Goal: Task Accomplishment & Management: Use online tool/utility

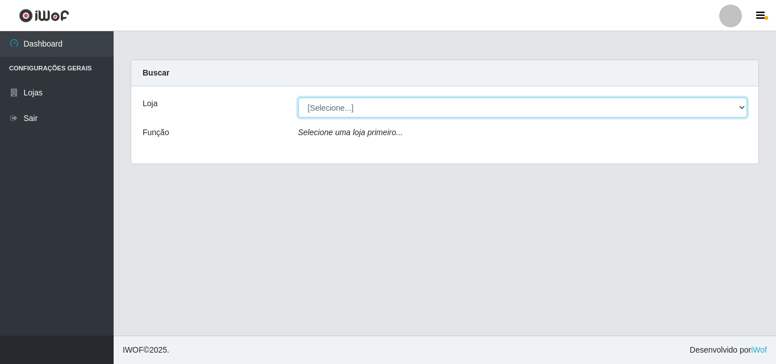
click at [733, 107] on select "[Selecione...] BomQueSó Agreste - Loja 3" at bounding box center [522, 108] width 449 height 20
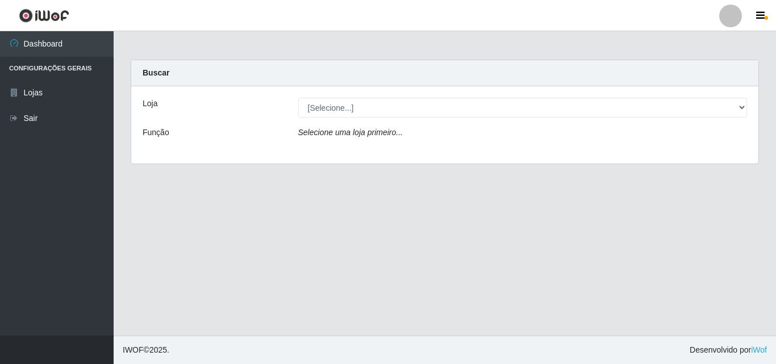
click at [722, 154] on div "Loja [Selecione...] BomQueSó Agreste - Loja 3 Função Selecione uma loja primeir…" at bounding box center [444, 124] width 627 height 77
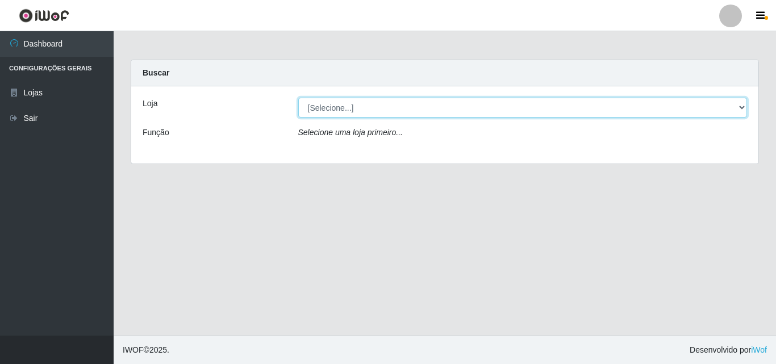
click at [737, 109] on select "[Selecione...] BomQueSó Agreste - Loja 3" at bounding box center [522, 108] width 449 height 20
select select "215"
click at [298, 98] on select "[Selecione...] BomQueSó Agreste - Loja 3" at bounding box center [522, 108] width 449 height 20
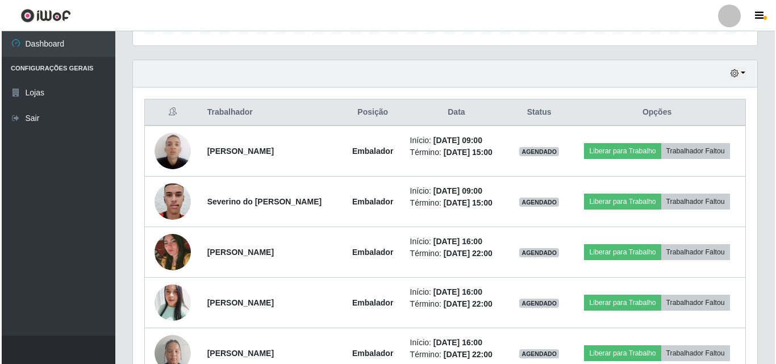
scroll to position [398, 0]
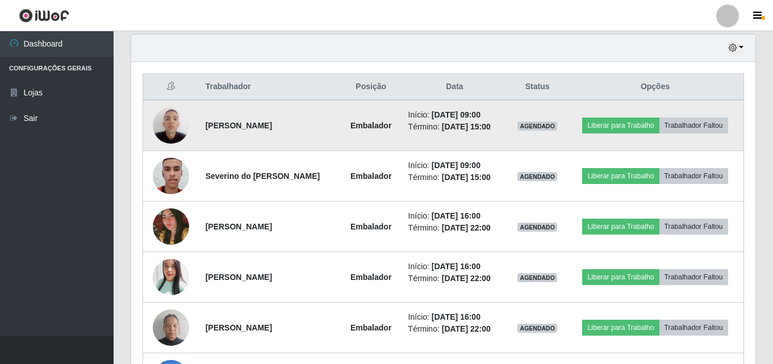
click at [176, 123] on img at bounding box center [171, 125] width 36 height 48
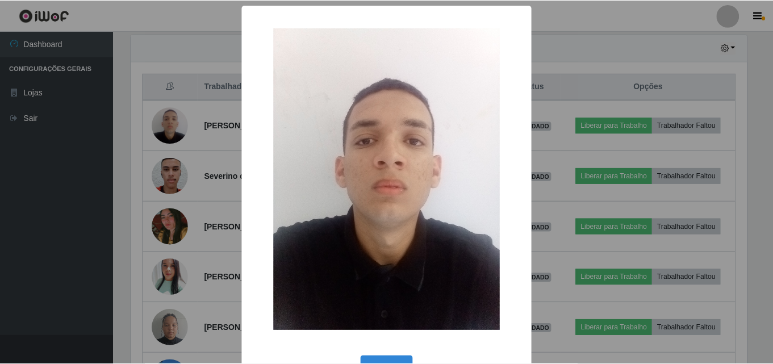
scroll to position [236, 618]
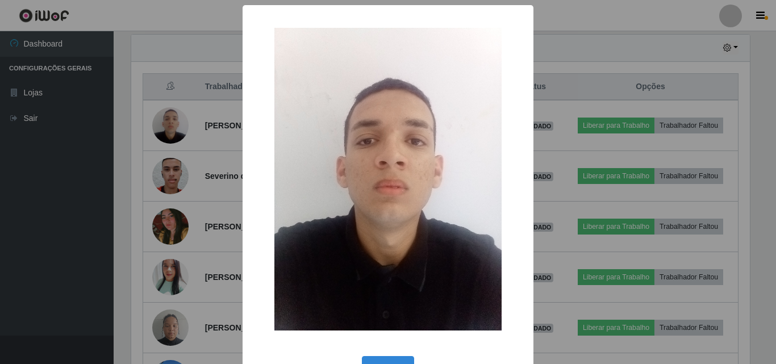
click at [170, 181] on div "× OK Cancel" at bounding box center [388, 182] width 776 height 364
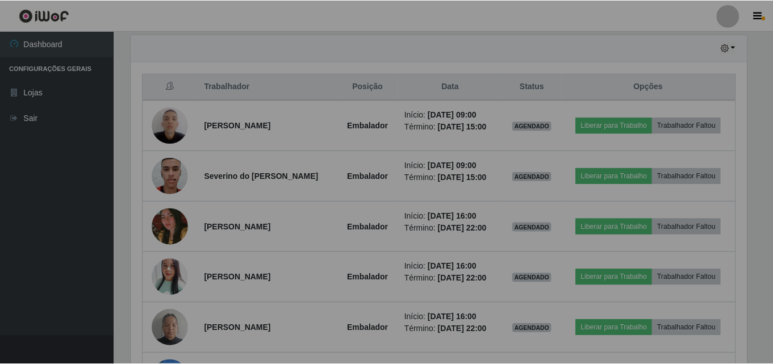
scroll to position [236, 624]
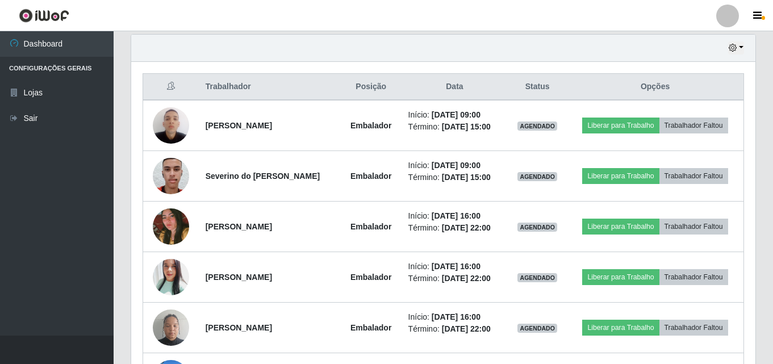
click at [170, 181] on img at bounding box center [171, 176] width 36 height 48
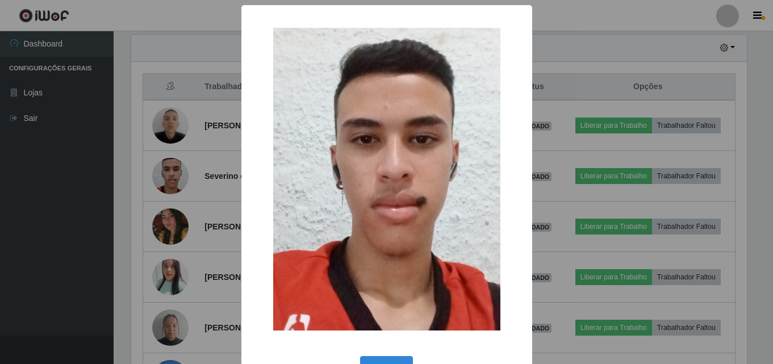
scroll to position [236, 618]
click at [110, 161] on div "× OK Cancel" at bounding box center [388, 182] width 776 height 364
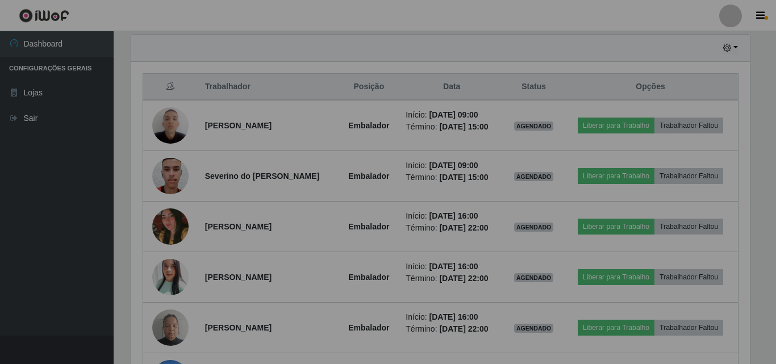
scroll to position [236, 624]
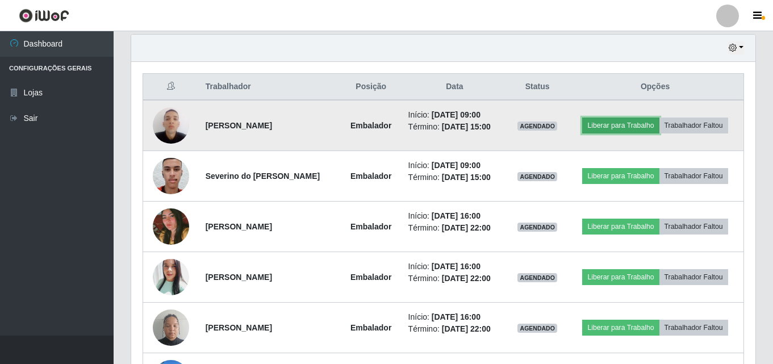
click at [635, 126] on button "Liberar para Trabalho" at bounding box center [620, 126] width 77 height 16
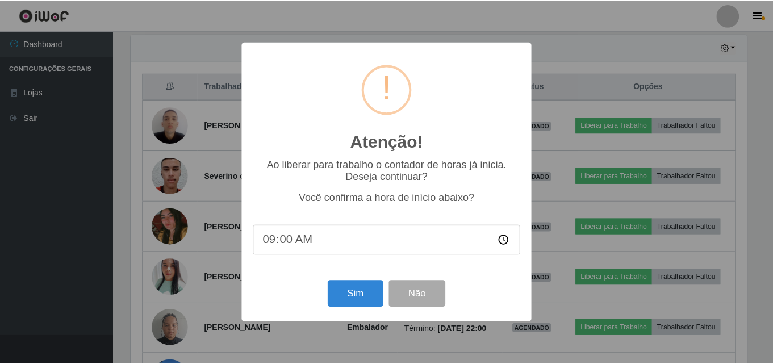
scroll to position [236, 618]
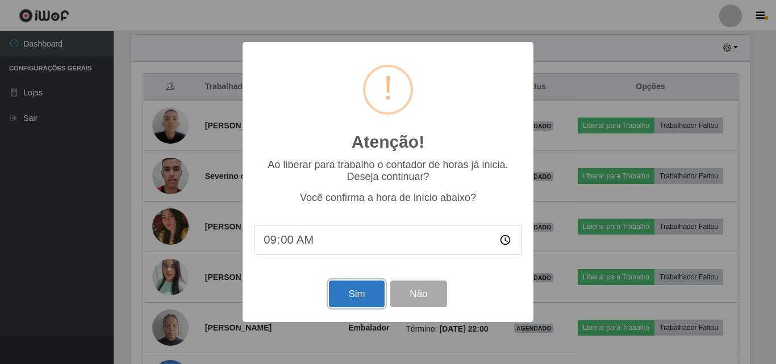
click at [362, 299] on button "Sim" at bounding box center [356, 294] width 55 height 27
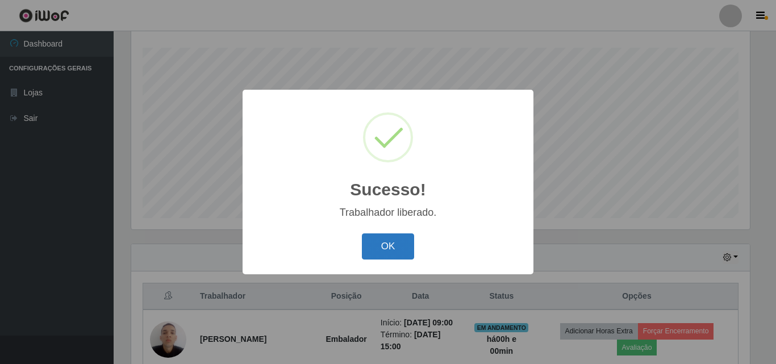
click at [378, 253] on button "OK" at bounding box center [388, 246] width 53 height 27
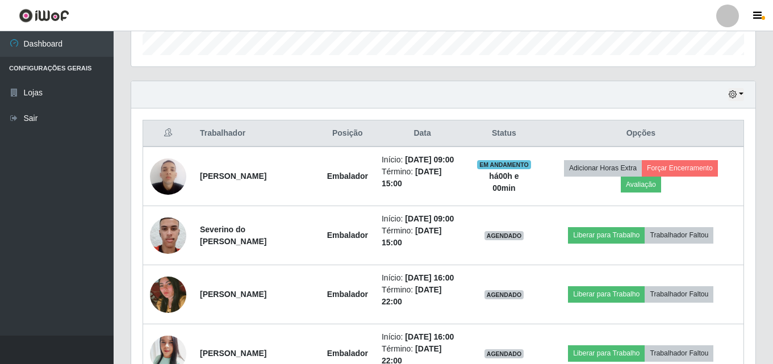
scroll to position [358, 0]
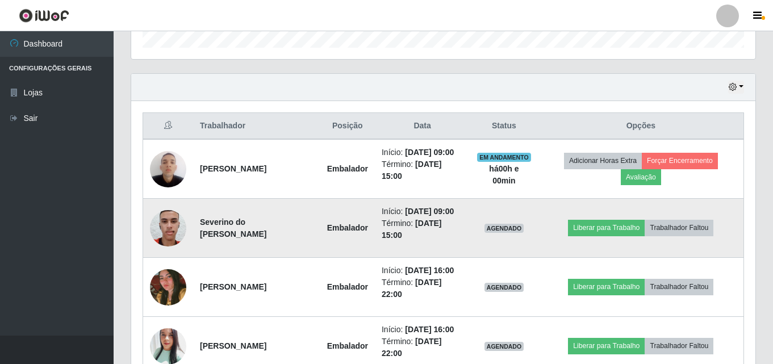
click at [179, 231] on img at bounding box center [168, 228] width 36 height 48
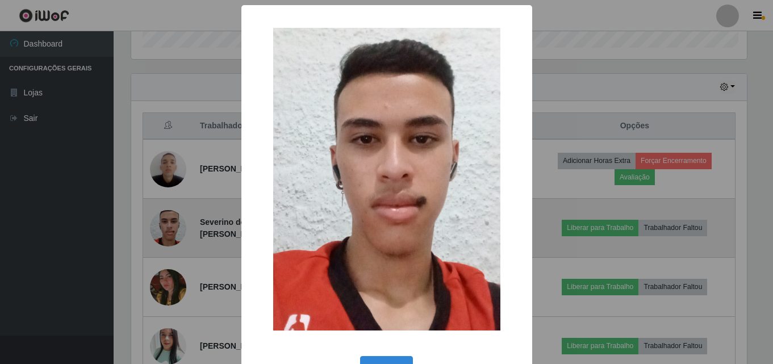
scroll to position [236, 618]
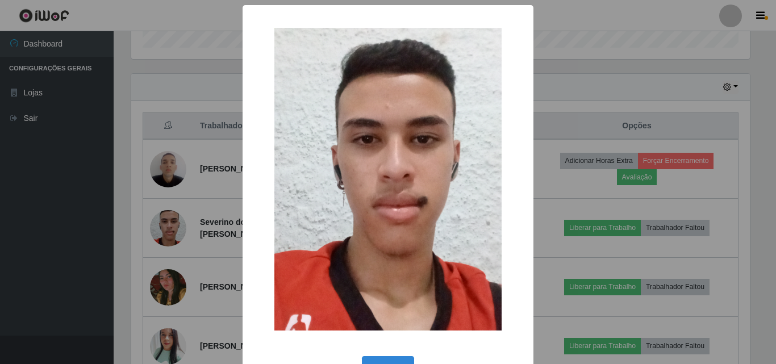
click at [121, 198] on div "× OK Cancel" at bounding box center [388, 182] width 776 height 364
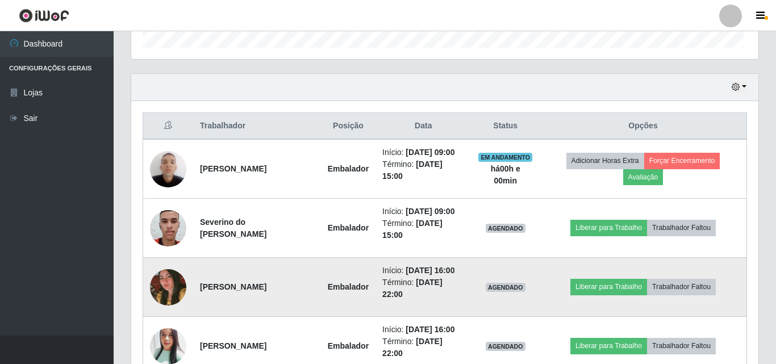
scroll to position [236, 624]
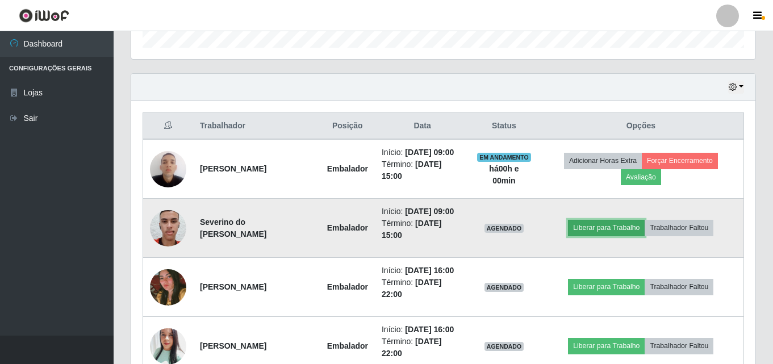
click at [590, 227] on button "Liberar para Trabalho" at bounding box center [606, 228] width 77 height 16
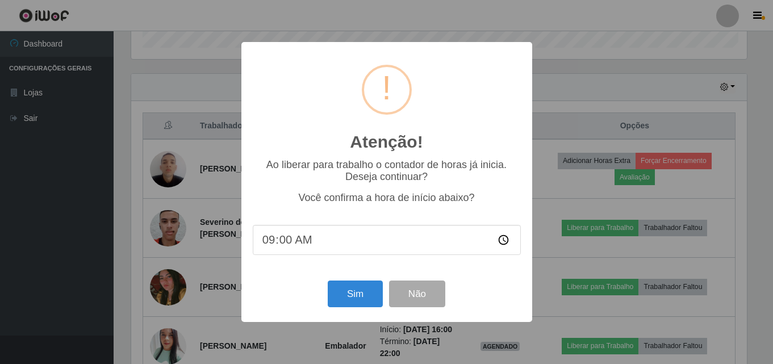
scroll to position [236, 618]
click at [353, 304] on button "Sim" at bounding box center [356, 294] width 55 height 27
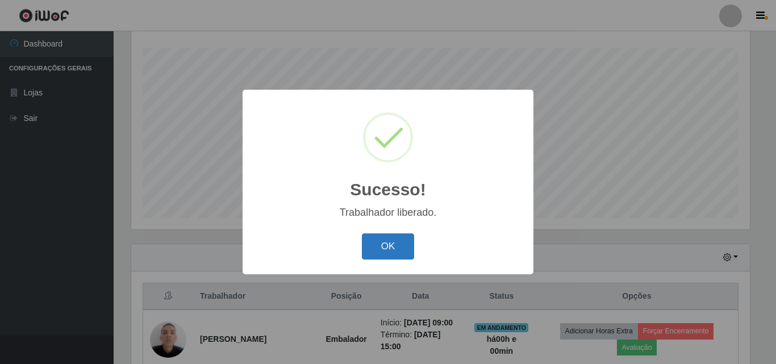
click at [382, 255] on button "OK" at bounding box center [388, 246] width 53 height 27
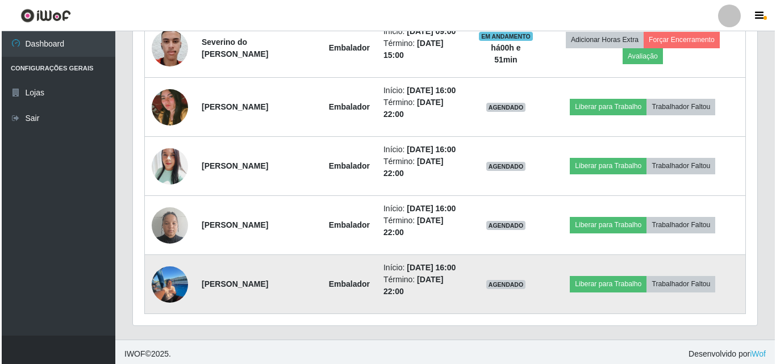
scroll to position [542, 0]
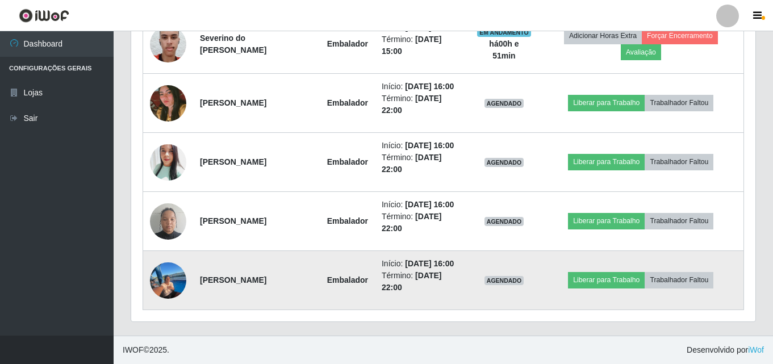
click at [160, 280] on img at bounding box center [168, 280] width 36 height 51
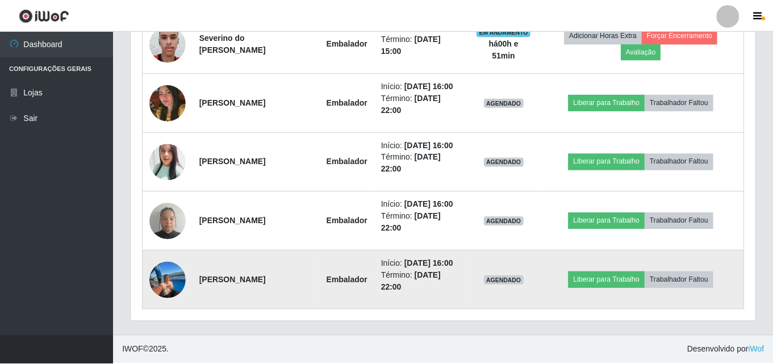
scroll to position [236, 618]
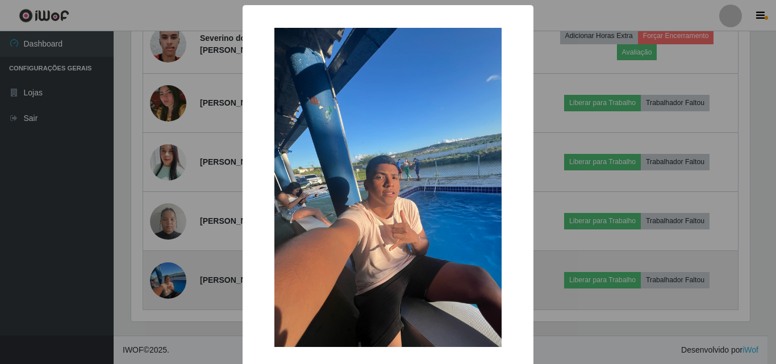
click at [160, 280] on div "× OK Cancel" at bounding box center [388, 182] width 776 height 364
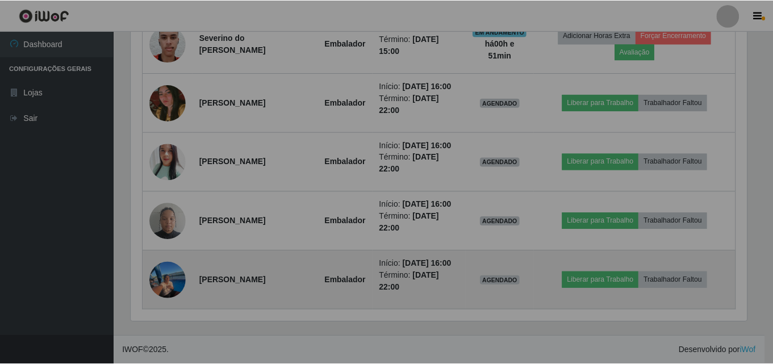
scroll to position [236, 624]
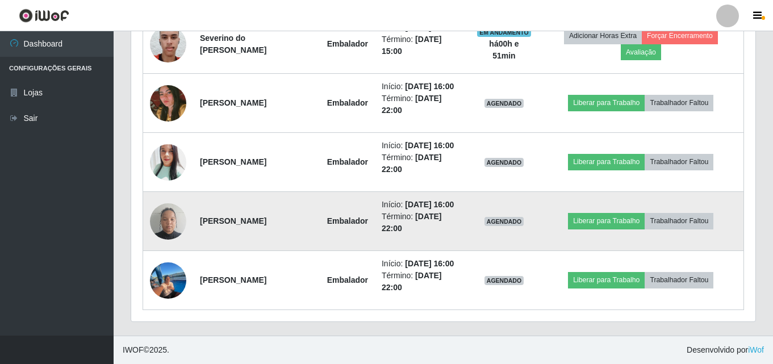
click at [165, 225] on img at bounding box center [168, 221] width 36 height 48
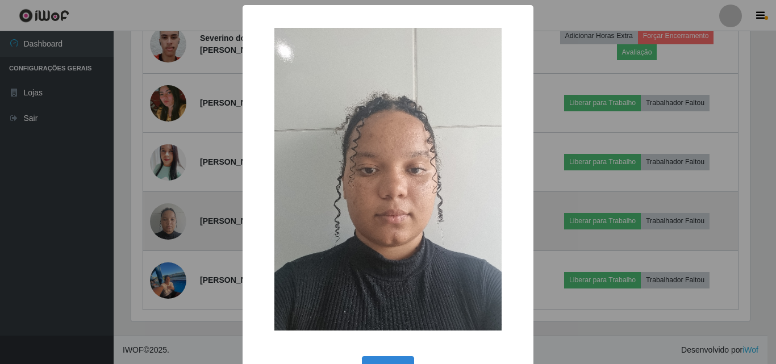
click at [165, 225] on div "× OK Cancel" at bounding box center [388, 182] width 776 height 364
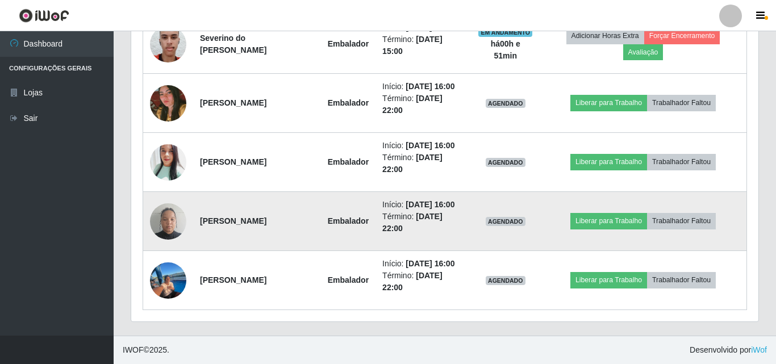
scroll to position [236, 624]
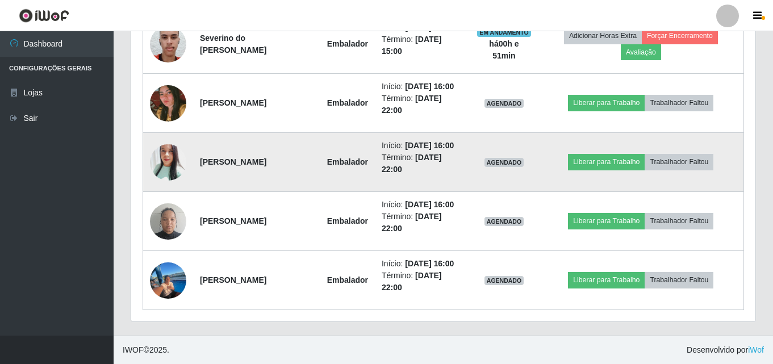
click at [168, 157] on img at bounding box center [168, 161] width 36 height 43
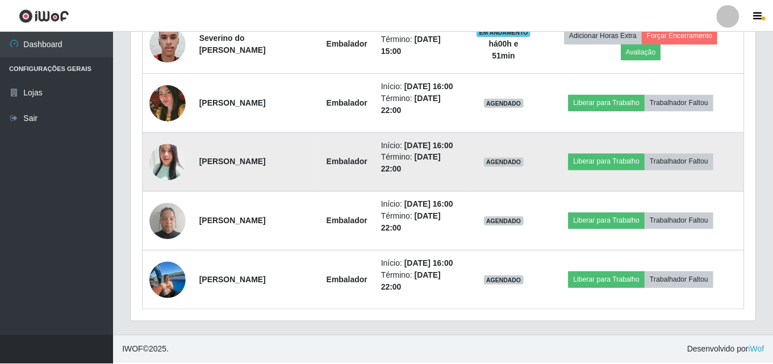
scroll to position [236, 618]
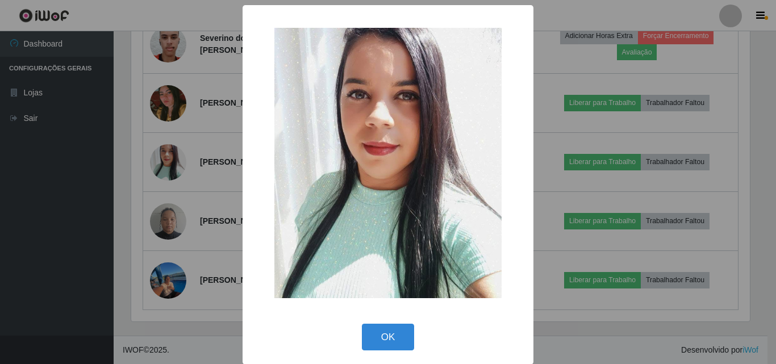
click at [169, 157] on div "× OK Cancel" at bounding box center [388, 182] width 776 height 364
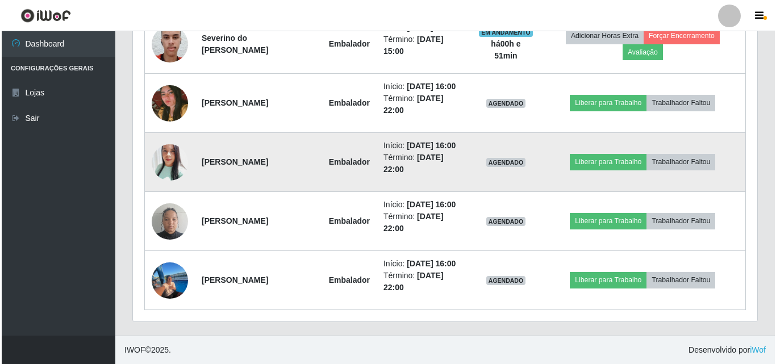
scroll to position [236, 624]
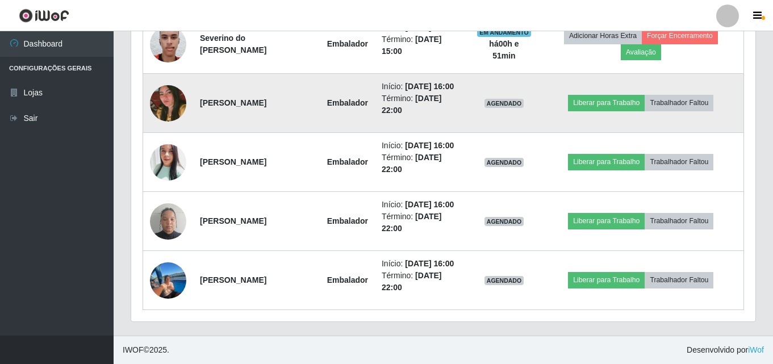
click at [172, 97] on img at bounding box center [168, 103] width 36 height 54
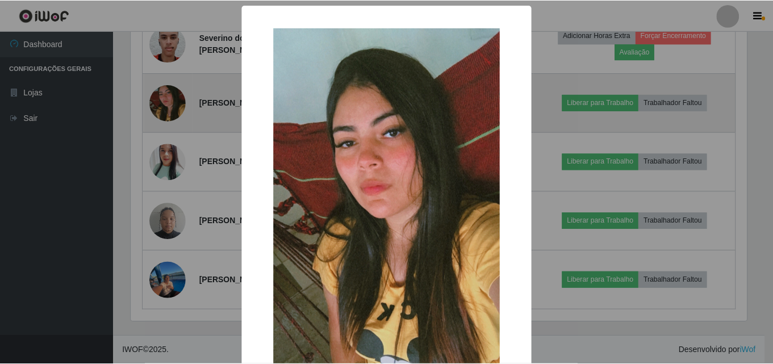
scroll to position [236, 618]
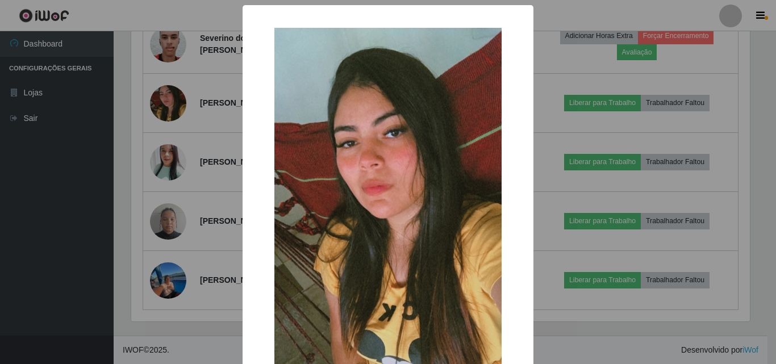
click at [172, 99] on div "× OK Cancel" at bounding box center [388, 182] width 776 height 364
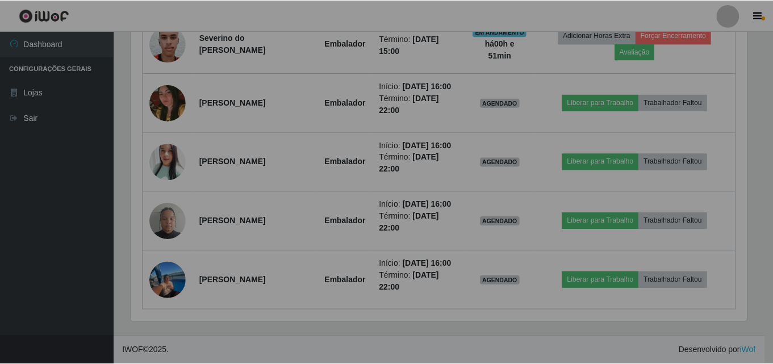
scroll to position [236, 624]
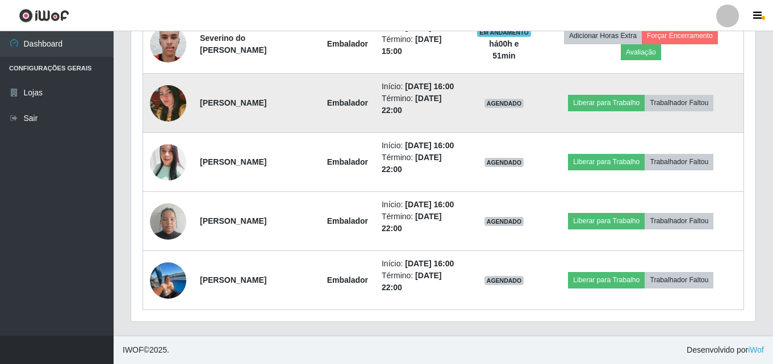
click at [172, 100] on img at bounding box center [168, 103] width 36 height 54
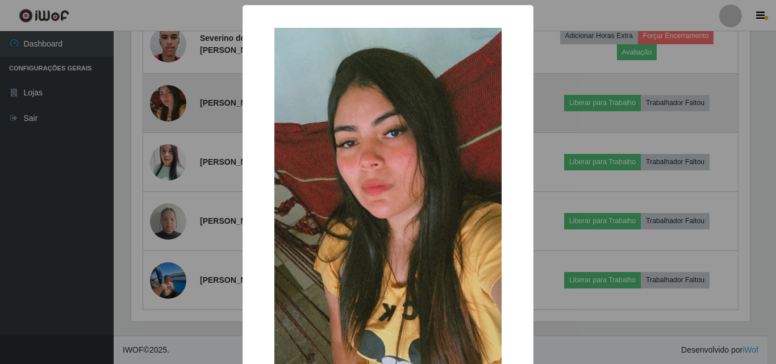
click at [172, 100] on div "× OK Cancel" at bounding box center [388, 182] width 776 height 364
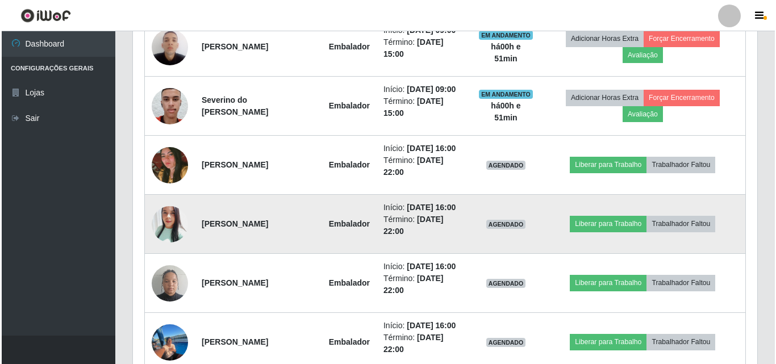
scroll to position [429, 0]
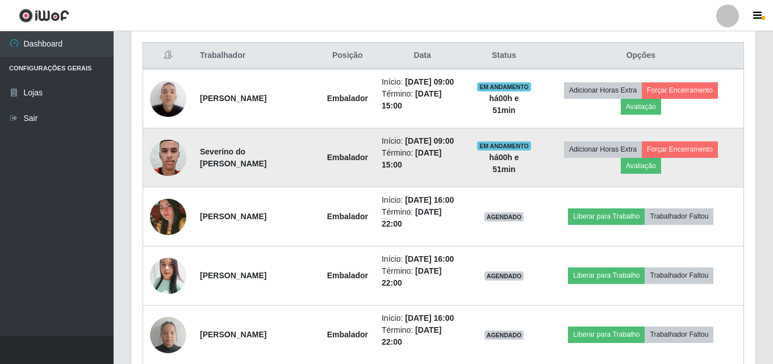
click at [163, 153] on img at bounding box center [168, 157] width 36 height 48
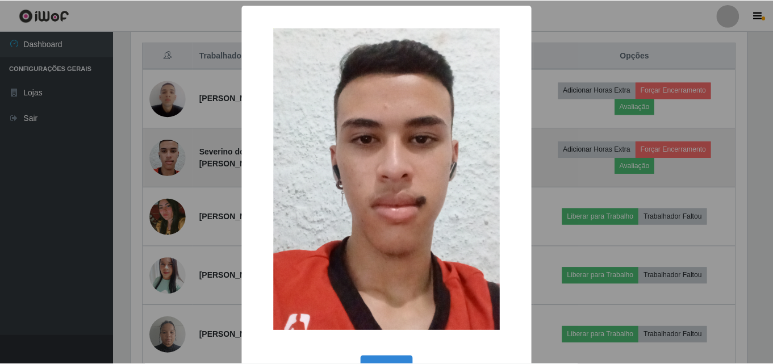
scroll to position [236, 618]
click at [163, 153] on div "× OK Cancel" at bounding box center [388, 182] width 776 height 364
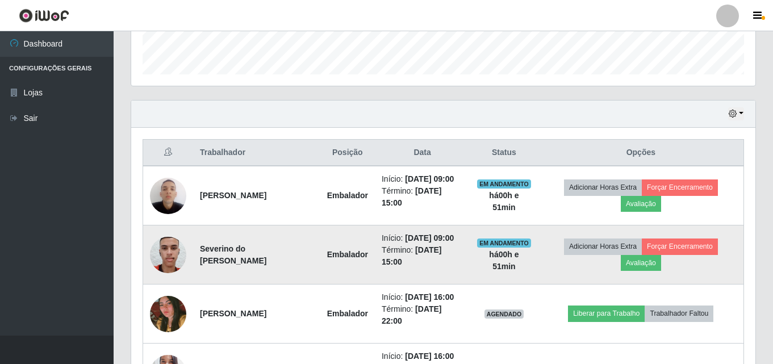
scroll to position [315, 0]
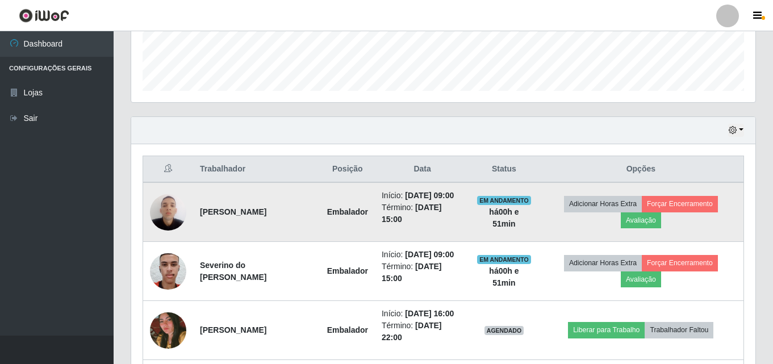
click at [167, 212] on img at bounding box center [168, 212] width 36 height 48
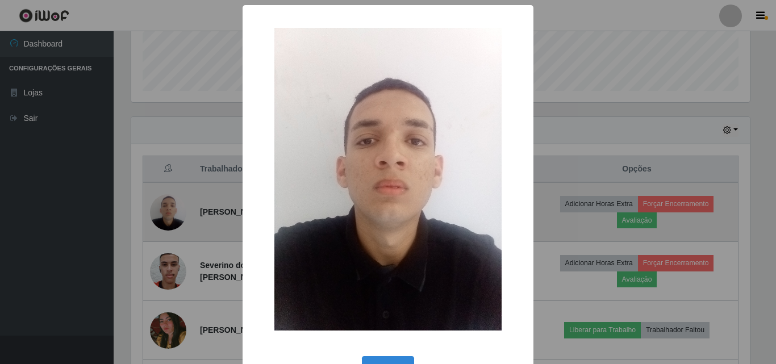
click at [167, 212] on div "× OK Cancel" at bounding box center [388, 182] width 776 height 364
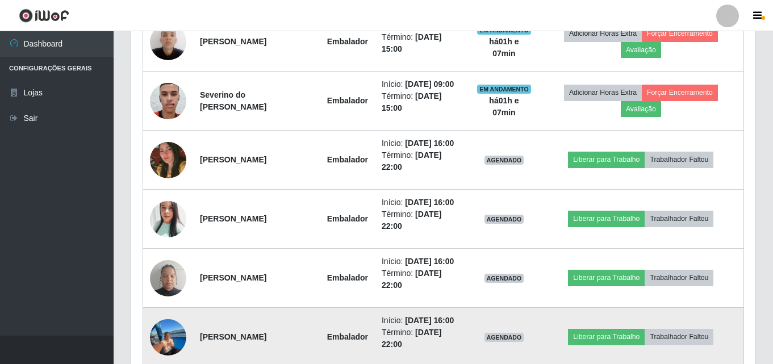
scroll to position [542, 0]
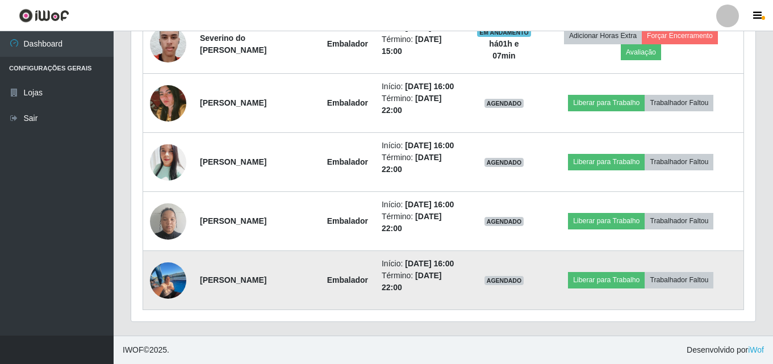
click at [169, 281] on img at bounding box center [168, 280] width 36 height 51
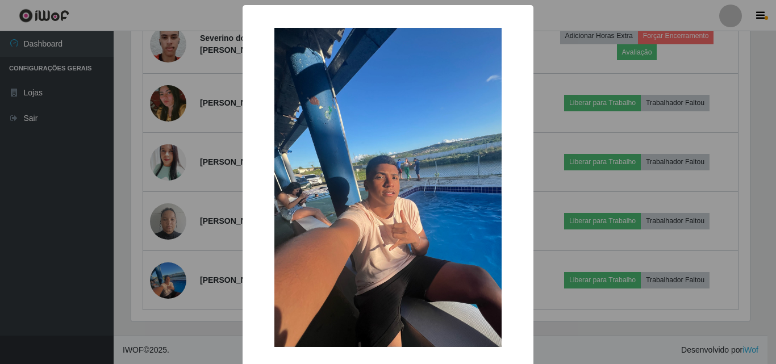
click at [135, 207] on div "× OK Cancel" at bounding box center [388, 182] width 776 height 364
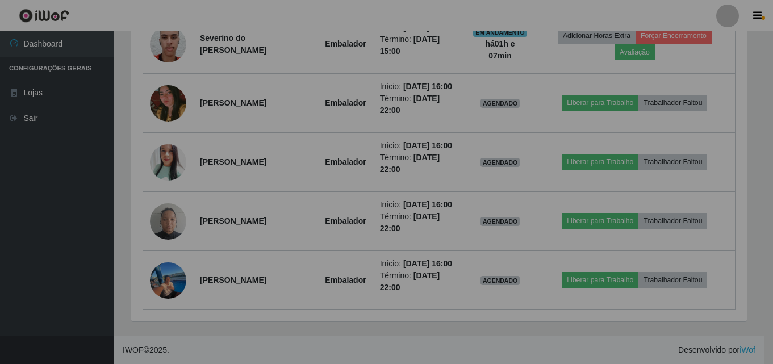
scroll to position [236, 624]
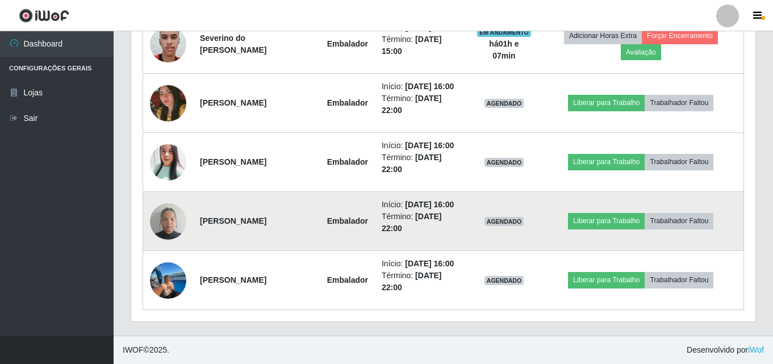
click at [174, 223] on img at bounding box center [168, 221] width 36 height 48
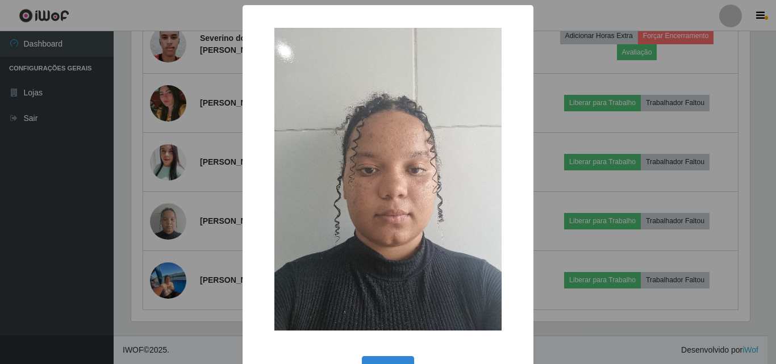
click at [115, 158] on div "× OK Cancel" at bounding box center [388, 182] width 776 height 364
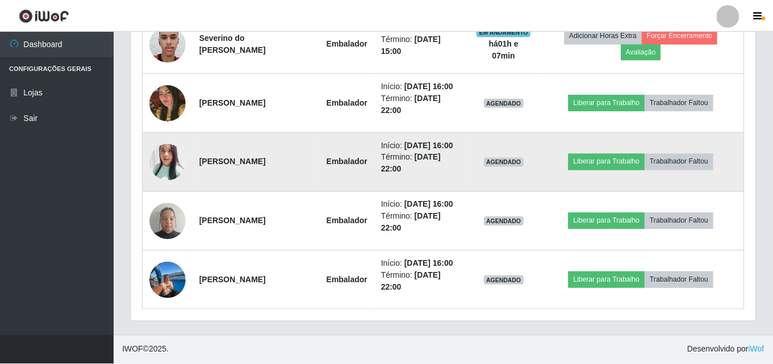
scroll to position [236, 624]
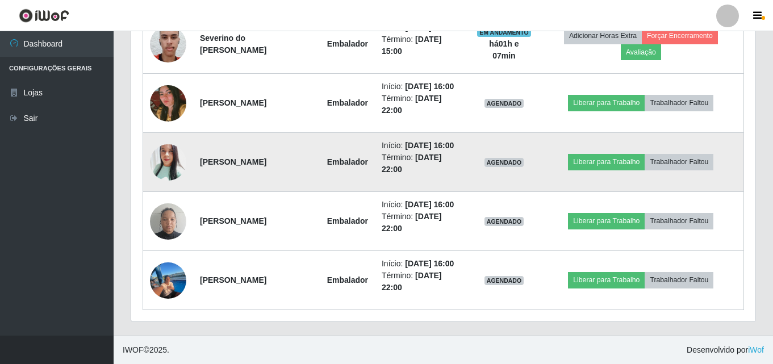
click at [169, 160] on img at bounding box center [168, 161] width 36 height 43
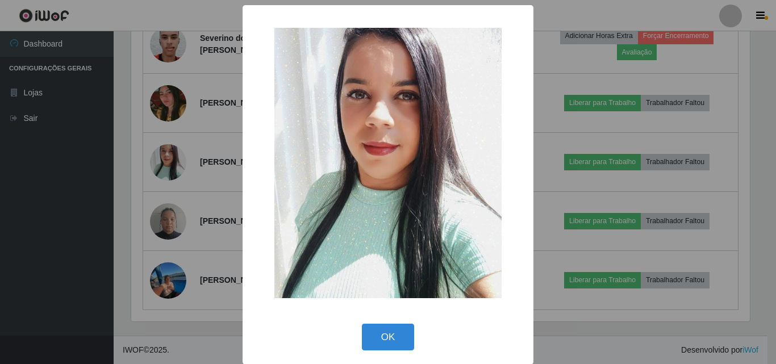
click at [146, 102] on div "× OK Cancel" at bounding box center [388, 182] width 776 height 364
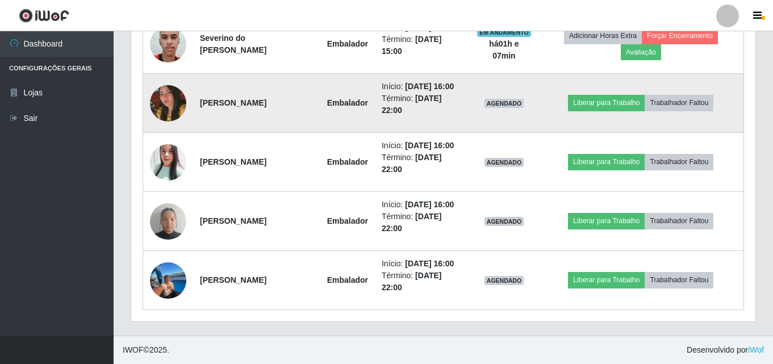
scroll to position [236, 624]
click at [165, 110] on img at bounding box center [168, 103] width 36 height 54
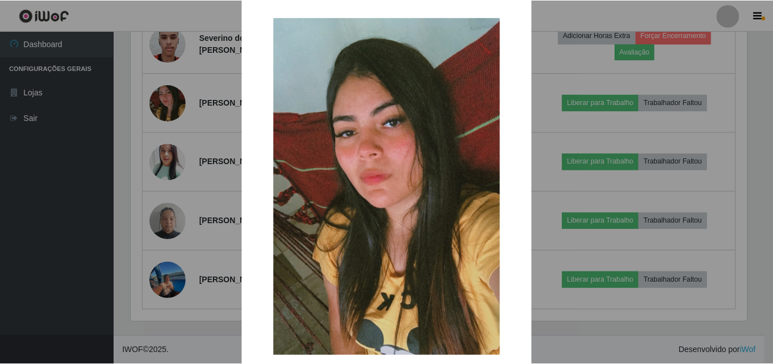
scroll to position [0, 0]
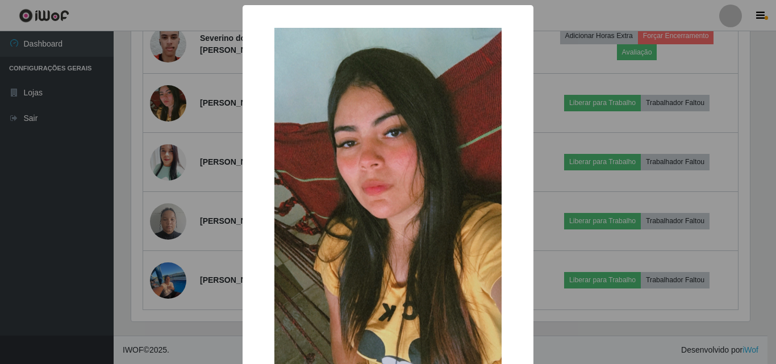
click at [127, 84] on div "× OK Cancel" at bounding box center [388, 182] width 776 height 364
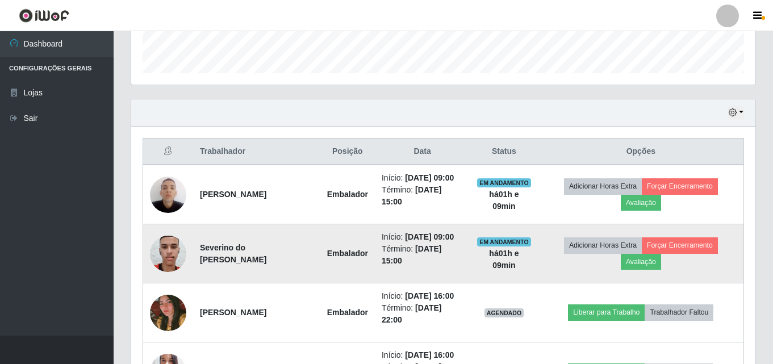
scroll to position [315, 0]
